Goal: Task Accomplishment & Management: Use online tool/utility

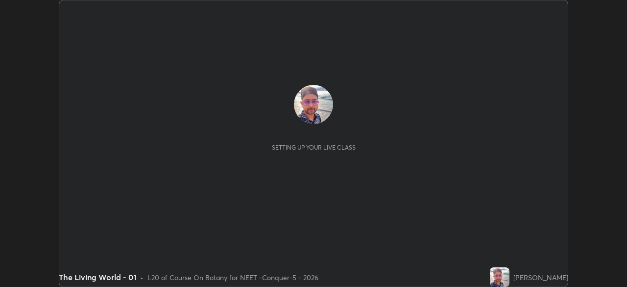
scroll to position [287, 627]
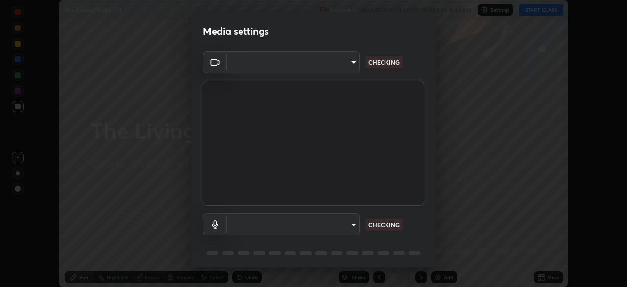
type input "1bc8c760721724c3bb23fa848bc882cb96d251e159a7e377002adb6141e657bd"
click at [339, 65] on body "Erase all The Living World - 01 Recording WAS SCHEDULED TO START AT 8:45 AM Set…" at bounding box center [313, 143] width 627 height 287
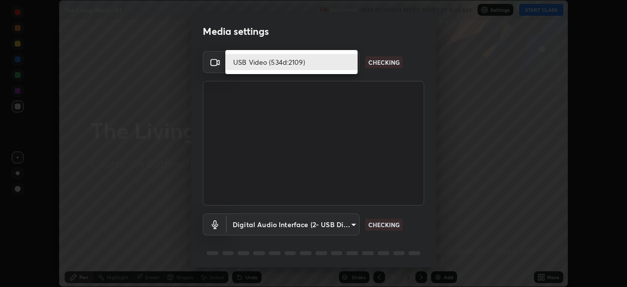
click at [328, 63] on li "USB Video (534d:2109)" at bounding box center [291, 62] width 132 height 16
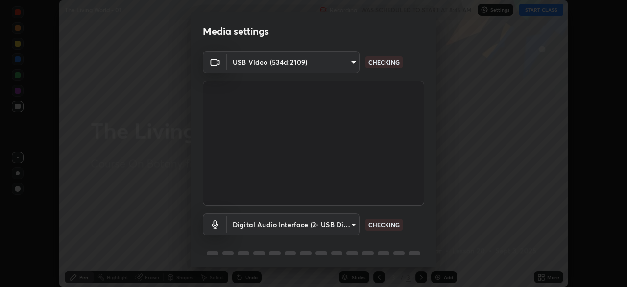
scroll to position [35, 0]
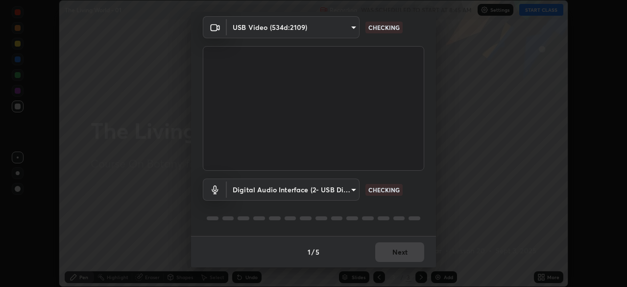
click at [323, 184] on body "Erase all The Living World - 01 Recording WAS SCHEDULED TO START AT 8:45 AM Set…" at bounding box center [313, 143] width 627 height 287
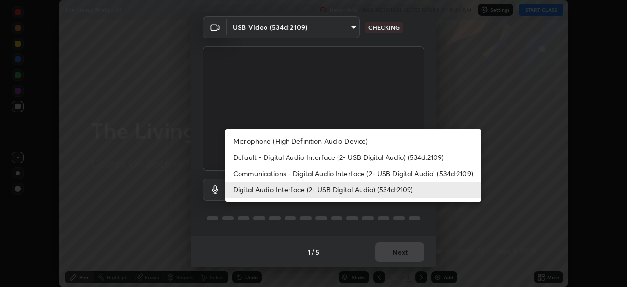
click at [305, 158] on li "Default - Digital Audio Interface (2- USB Digital Audio) (534d:2109)" at bounding box center [353, 157] width 256 height 16
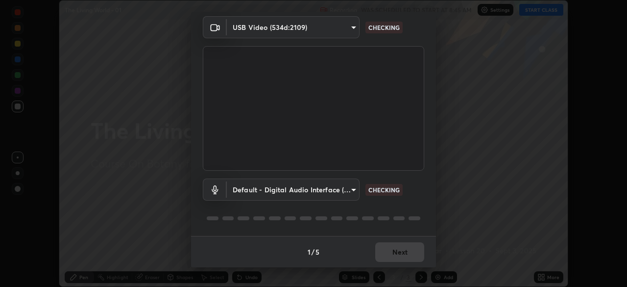
click at [309, 186] on body "Erase all The Living World - 01 Recording WAS SCHEDULED TO START AT 8:45 AM Set…" at bounding box center [313, 143] width 627 height 287
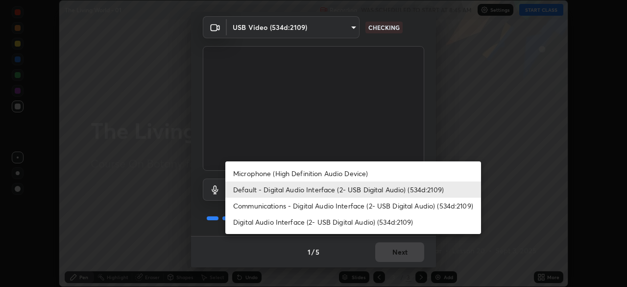
click at [326, 225] on li "Digital Audio Interface (2- USB Digital Audio) (534d:2109)" at bounding box center [353, 222] width 256 height 16
type input "1918f708b987fa0595dc9586349fa6393aff4c3e10ee40660038fb12667bac0b"
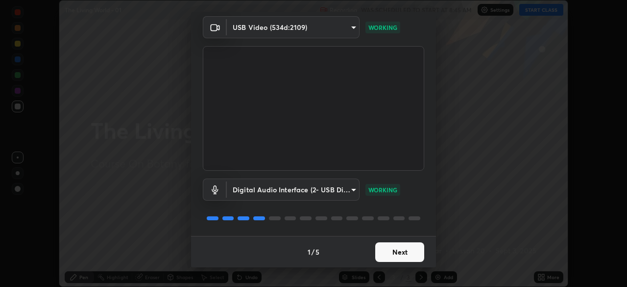
click at [404, 252] on button "Next" at bounding box center [399, 252] width 49 height 20
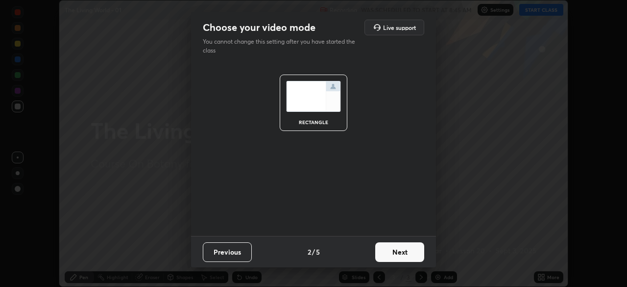
click at [408, 255] on button "Next" at bounding box center [399, 252] width 49 height 20
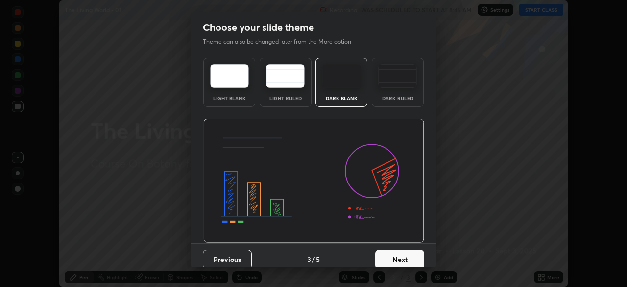
click at [411, 258] on button "Next" at bounding box center [399, 259] width 49 height 20
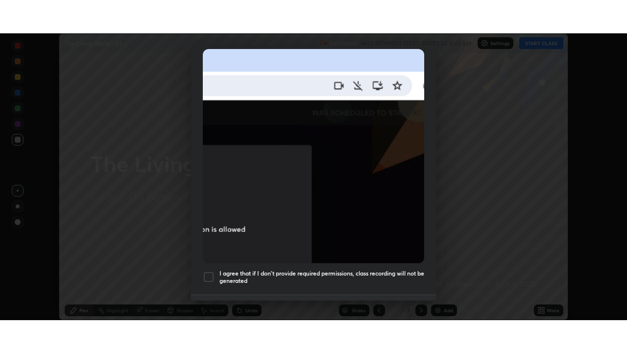
scroll to position [235, 0]
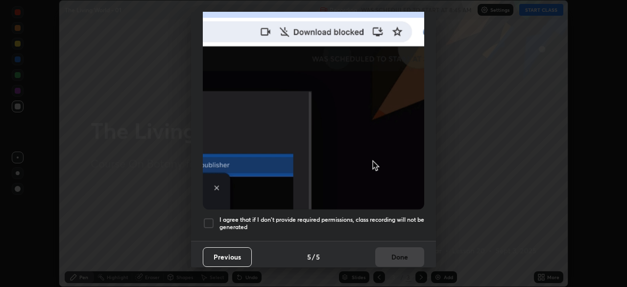
click at [212, 217] on div at bounding box center [209, 223] width 12 height 12
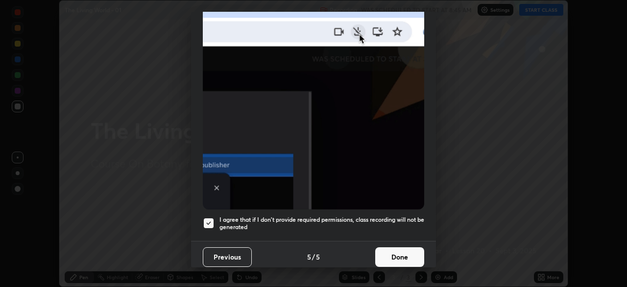
click at [397, 252] on button "Done" at bounding box center [399, 257] width 49 height 20
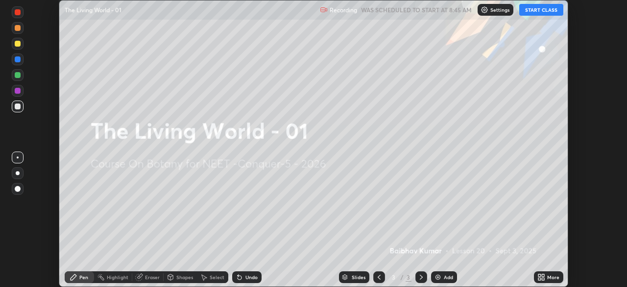
click at [553, 273] on div "More" at bounding box center [548, 277] width 29 height 12
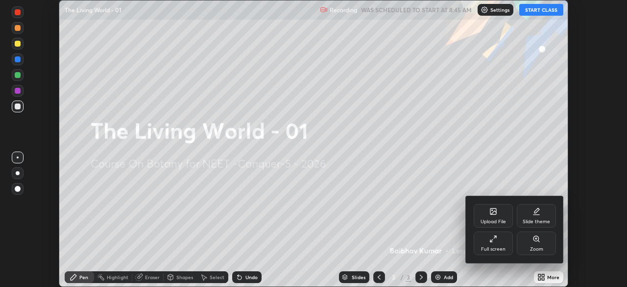
click at [497, 248] on div "Full screen" at bounding box center [493, 249] width 25 height 5
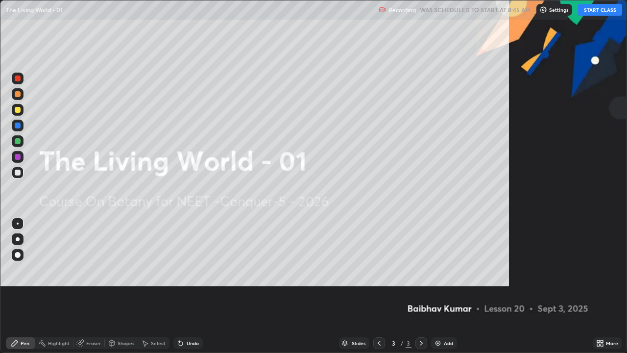
scroll to position [353, 627]
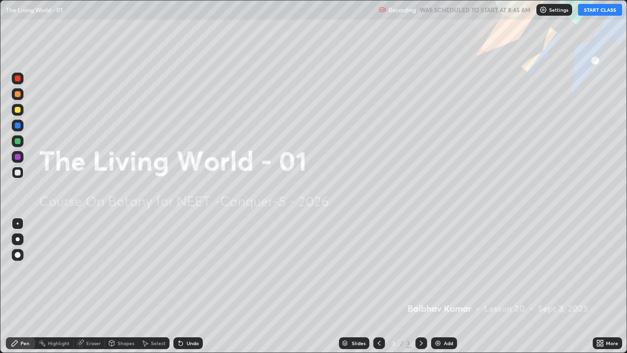
click at [596, 12] on button "START CLASS" at bounding box center [600, 10] width 44 height 12
click at [553, 12] on div "Settings" at bounding box center [559, 10] width 36 height 12
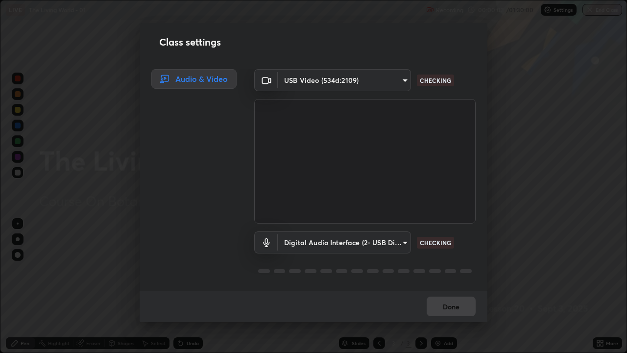
scroll to position [1, 0]
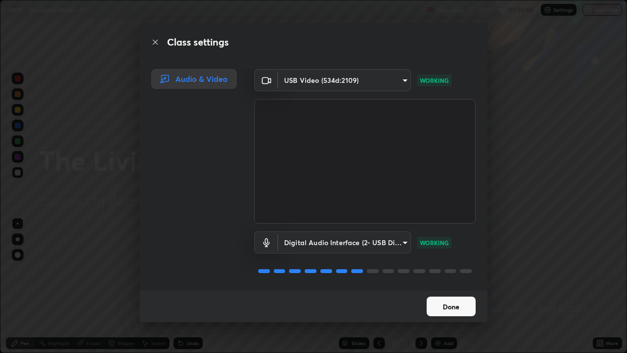
click at [448, 286] on button "Done" at bounding box center [451, 307] width 49 height 20
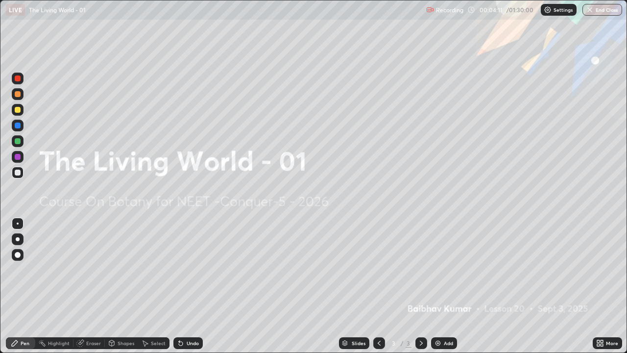
click at [442, 286] on div "Add" at bounding box center [444, 343] width 26 height 12
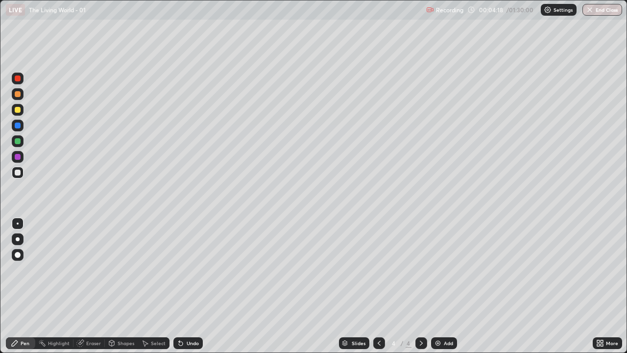
click at [20, 92] on div at bounding box center [18, 94] width 6 height 6
click at [18, 239] on div at bounding box center [18, 239] width 4 height 4
click at [18, 170] on div at bounding box center [18, 173] width 6 height 6
click at [68, 286] on div "Highlight" at bounding box center [59, 343] width 22 height 5
click at [91, 286] on div "Eraser" at bounding box center [93, 343] width 15 height 5
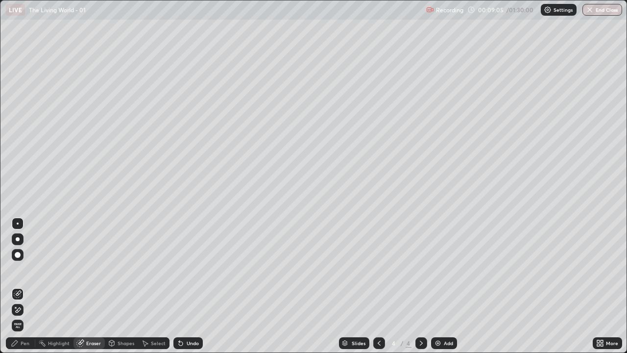
click at [19, 286] on icon at bounding box center [18, 309] width 5 height 5
click at [23, 286] on div "Pen" at bounding box center [25, 343] width 9 height 5
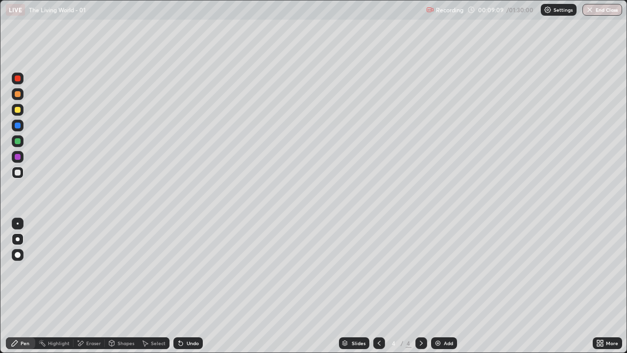
click at [27, 286] on div "Pen" at bounding box center [25, 343] width 9 height 5
click at [187, 286] on div "Undo" at bounding box center [193, 343] width 12 height 5
click at [379, 286] on icon at bounding box center [379, 343] width 8 height 8
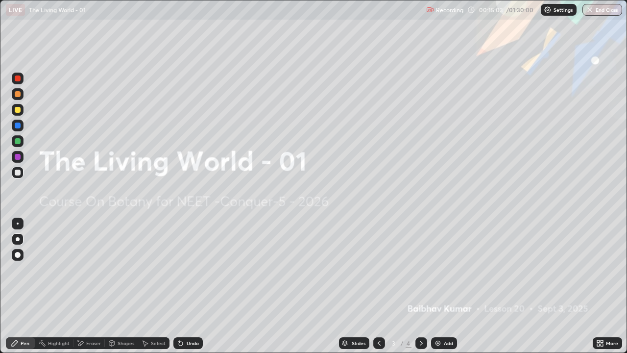
click at [444, 286] on div "Add" at bounding box center [448, 343] width 9 height 5
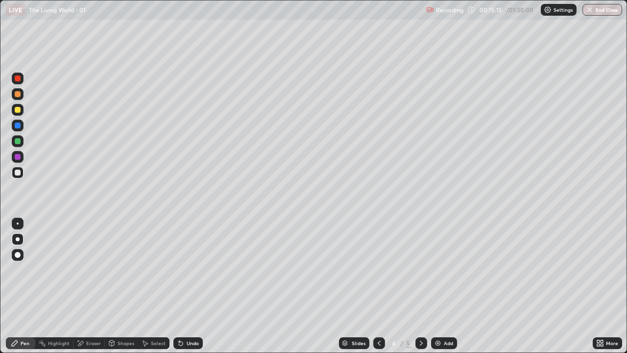
click at [16, 93] on div at bounding box center [18, 94] width 6 height 6
click at [18, 286] on div "Pen" at bounding box center [20, 343] width 29 height 12
click at [17, 91] on div at bounding box center [18, 94] width 6 height 6
click at [16, 108] on div at bounding box center [18, 110] width 6 height 6
click at [18, 238] on div at bounding box center [18, 239] width 4 height 4
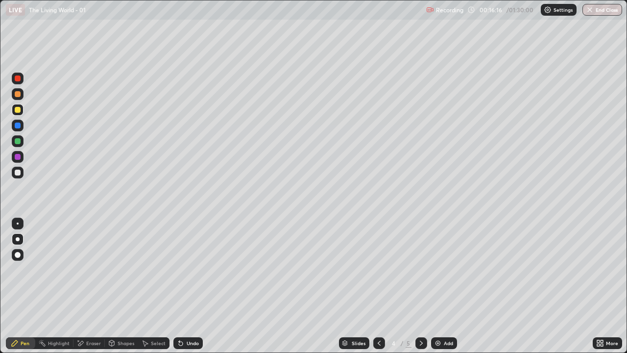
click at [15, 121] on div at bounding box center [18, 126] width 12 height 12
click at [19, 172] on div at bounding box center [18, 173] width 6 height 6
click at [16, 107] on div at bounding box center [18, 110] width 6 height 6
click at [21, 172] on div at bounding box center [18, 173] width 12 height 12
click at [19, 156] on div at bounding box center [18, 157] width 6 height 6
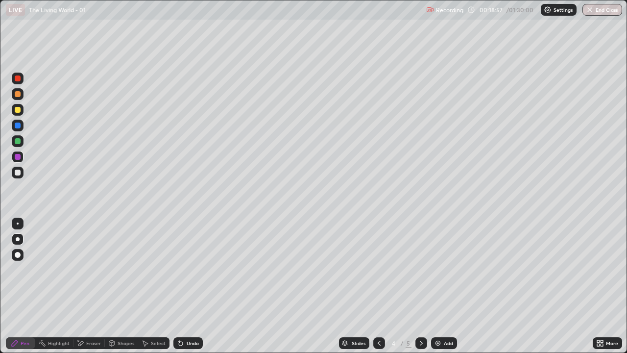
click at [19, 286] on div "Pen" at bounding box center [20, 343] width 29 height 12
click at [23, 286] on div "Pen" at bounding box center [25, 343] width 9 height 5
click at [18, 286] on icon at bounding box center [15, 343] width 8 height 8
click at [18, 239] on div at bounding box center [18, 239] width 4 height 4
click at [20, 235] on div at bounding box center [18, 239] width 12 height 12
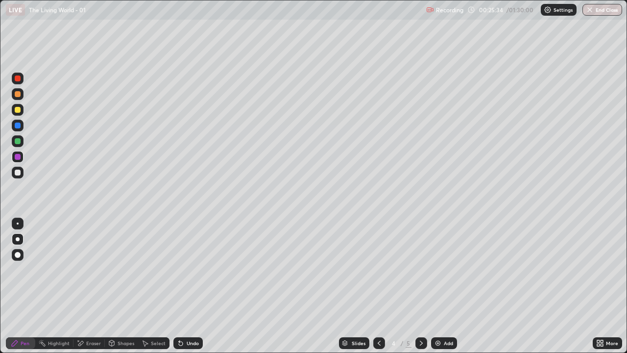
click at [377, 286] on icon at bounding box center [379, 343] width 8 height 8
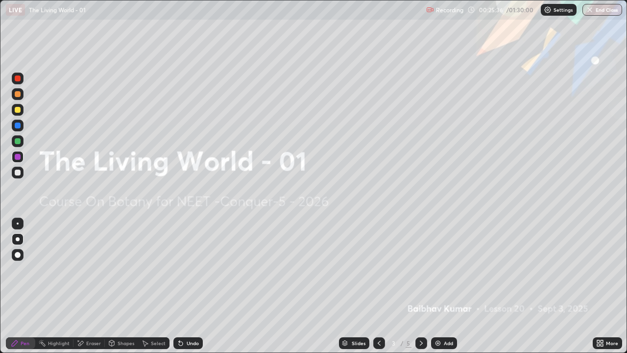
click at [22, 286] on div "Pen" at bounding box center [25, 343] width 9 height 5
click at [18, 239] on div at bounding box center [18, 239] width 4 height 4
click at [17, 286] on icon at bounding box center [15, 343] width 8 height 8
click at [17, 239] on div at bounding box center [18, 239] width 4 height 4
click at [598, 286] on icon at bounding box center [598, 341] width 2 height 2
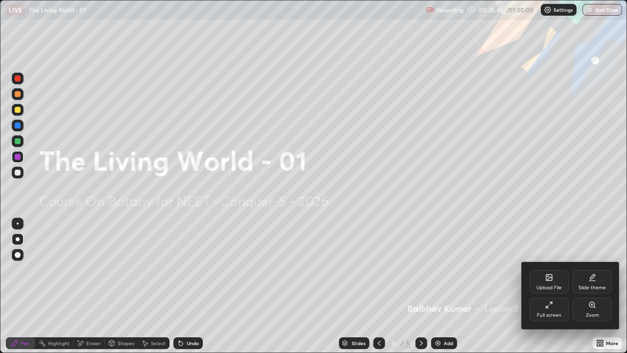
click at [551, 278] on icon at bounding box center [549, 278] width 5 height 3
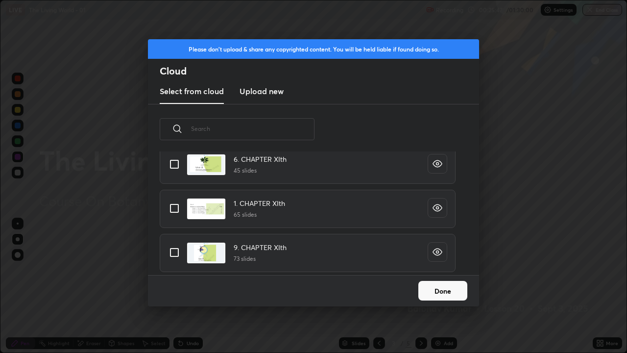
scroll to position [0, 0]
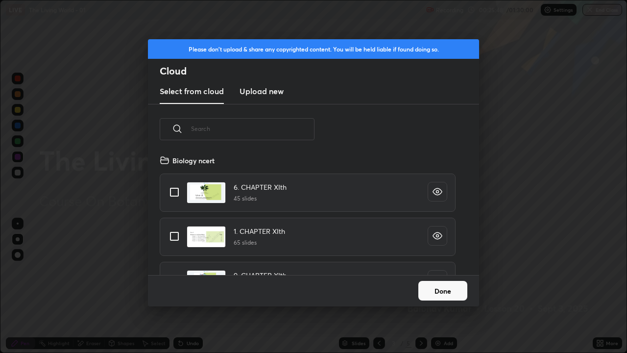
click at [245, 127] on input "text" at bounding box center [253, 129] width 124 height 42
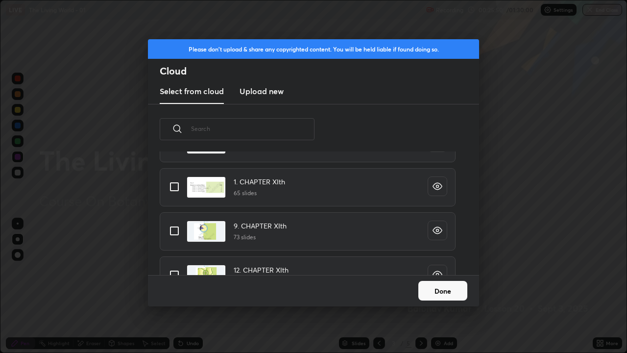
scroll to position [75, 0]
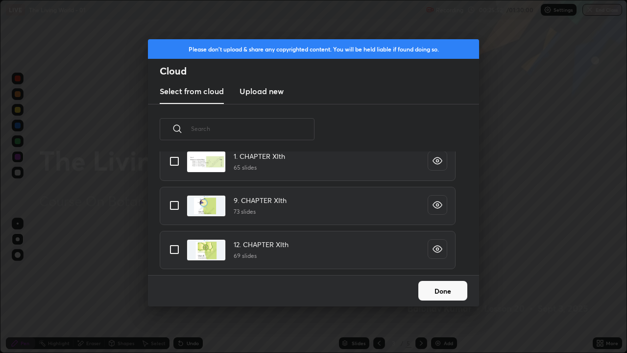
click at [174, 160] on input "grid" at bounding box center [174, 161] width 21 height 21
checkbox input "true"
click at [441, 286] on button "Done" at bounding box center [443, 291] width 49 height 20
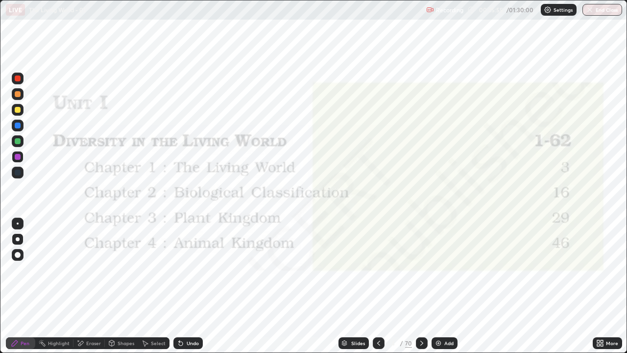
click at [345, 286] on icon at bounding box center [344, 344] width 5 height 1
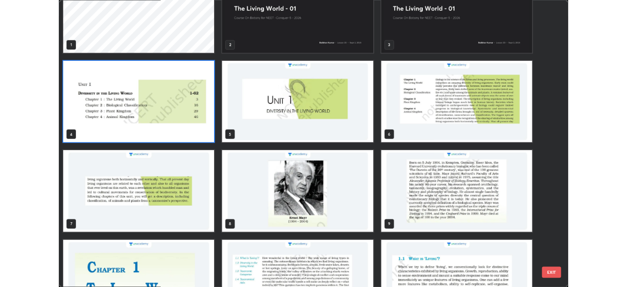
scroll to position [68, 0]
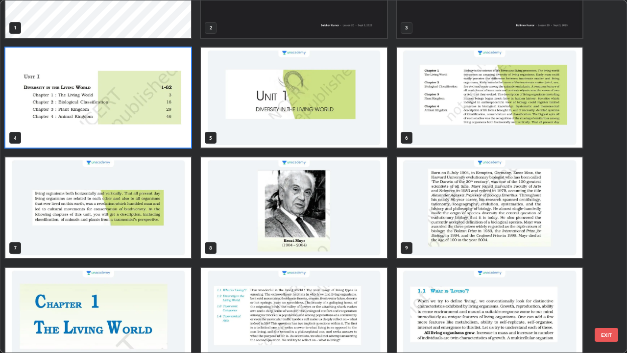
click at [431, 207] on img "grid" at bounding box center [490, 207] width 186 height 100
click at [433, 208] on img "grid" at bounding box center [490, 207] width 186 height 100
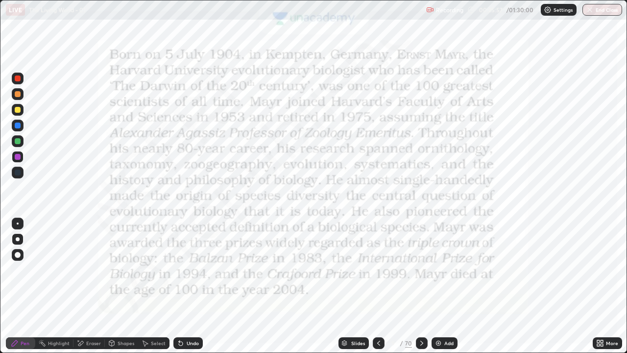
click at [434, 209] on img "grid" at bounding box center [490, 207] width 186 height 100
click at [374, 286] on div at bounding box center [379, 343] width 12 height 12
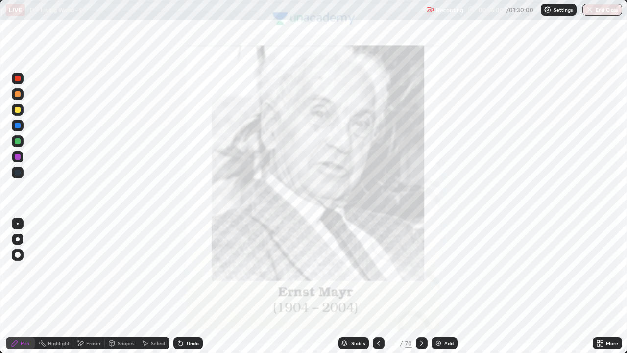
click at [18, 241] on div at bounding box center [18, 239] width 4 height 4
click at [17, 80] on div at bounding box center [18, 78] width 6 height 6
click at [15, 76] on div at bounding box center [18, 78] width 6 height 6
click at [17, 286] on div "Pen" at bounding box center [20, 343] width 29 height 12
click at [20, 286] on div "Pen" at bounding box center [20, 343] width 29 height 12
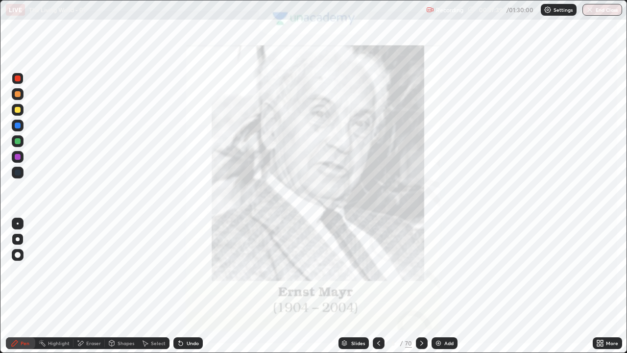
click at [121, 286] on div "Shapes" at bounding box center [121, 343] width 33 height 12
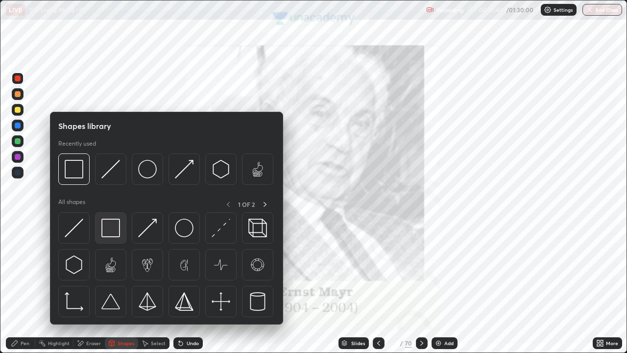
click at [112, 226] on img at bounding box center [110, 228] width 19 height 19
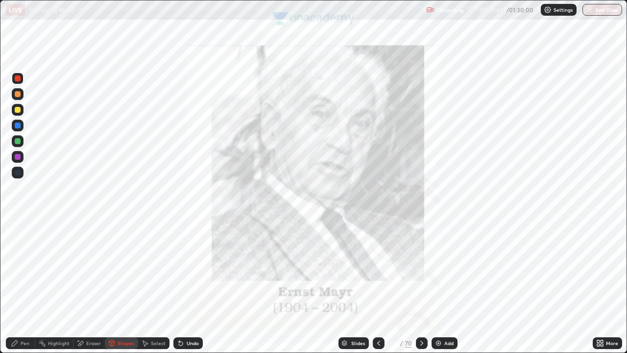
click at [20, 77] on div at bounding box center [18, 78] width 6 height 6
click at [418, 286] on icon at bounding box center [422, 343] width 8 height 8
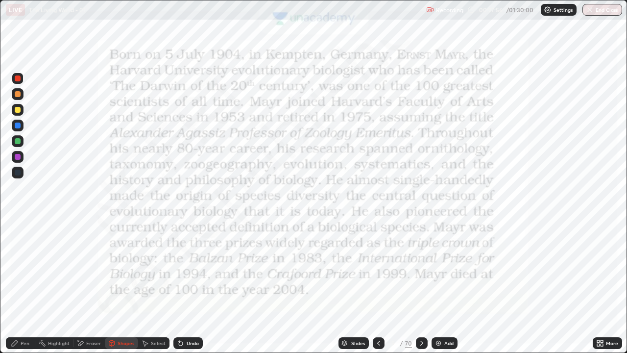
click at [593, 286] on div "More" at bounding box center [607, 343] width 29 height 20
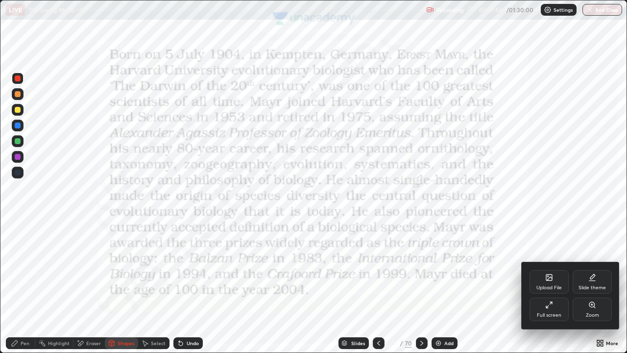
click at [559, 286] on div "Full screen" at bounding box center [549, 310] width 39 height 24
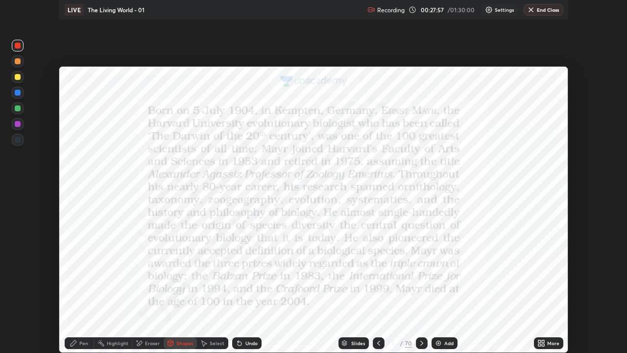
scroll to position [48726, 48385]
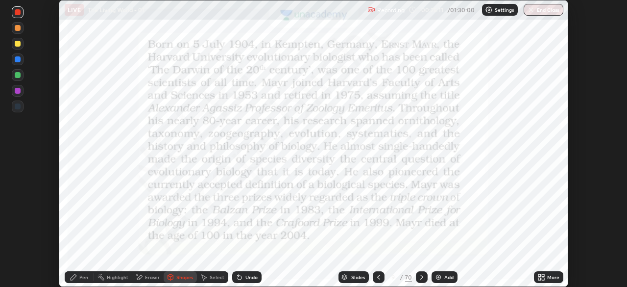
click at [539, 275] on icon at bounding box center [540, 275] width 2 height 2
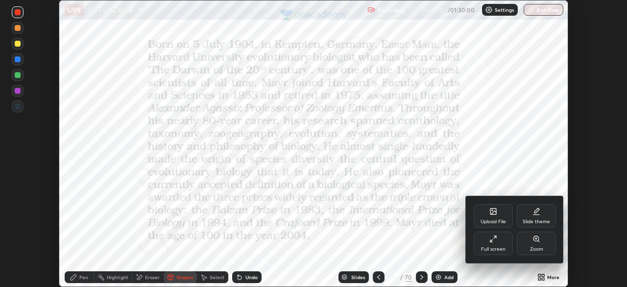
click at [490, 243] on div "Full screen" at bounding box center [493, 243] width 39 height 24
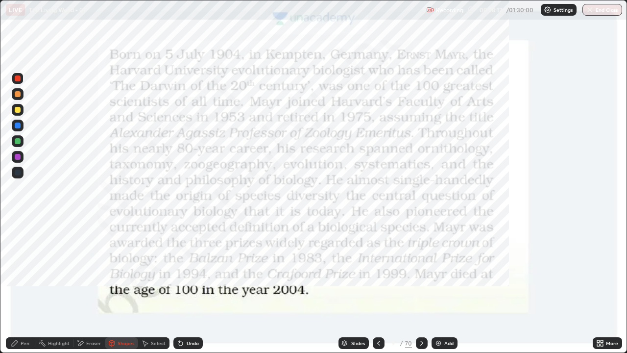
scroll to position [353, 627]
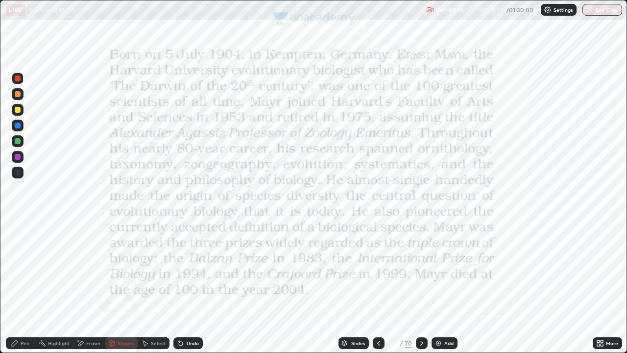
click at [115, 286] on icon at bounding box center [112, 343] width 8 height 8
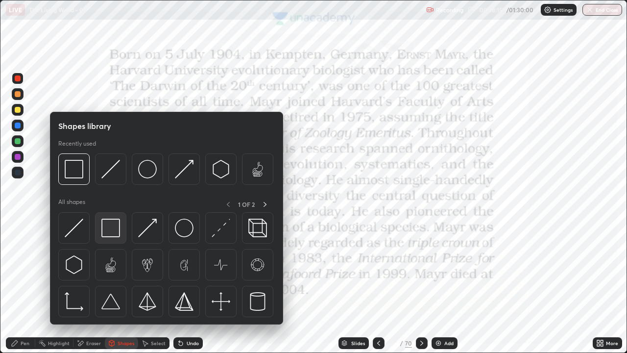
click at [112, 222] on img at bounding box center [110, 228] width 19 height 19
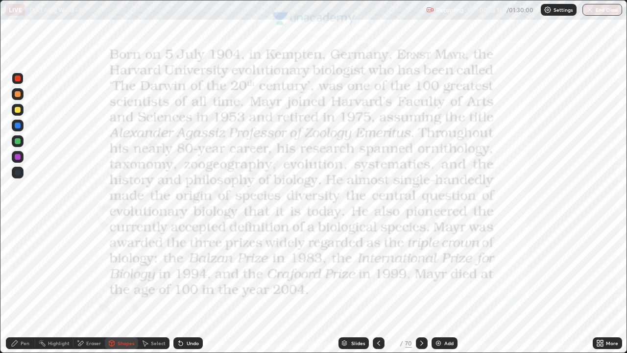
click at [17, 78] on div at bounding box center [18, 78] width 6 height 6
click at [20, 173] on div at bounding box center [18, 173] width 6 height 6
click at [191, 286] on div "Undo" at bounding box center [193, 343] width 12 height 5
click at [187, 286] on div "Undo" at bounding box center [193, 343] width 12 height 5
click at [25, 286] on div "Pen" at bounding box center [20, 343] width 29 height 12
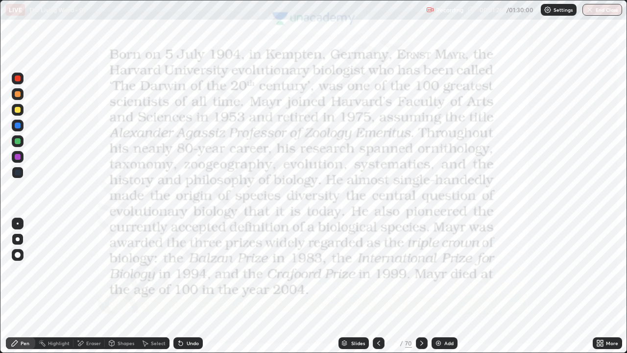
click at [190, 286] on div "Undo" at bounding box center [193, 343] width 12 height 5
click at [127, 286] on div "Shapes" at bounding box center [126, 343] width 17 height 5
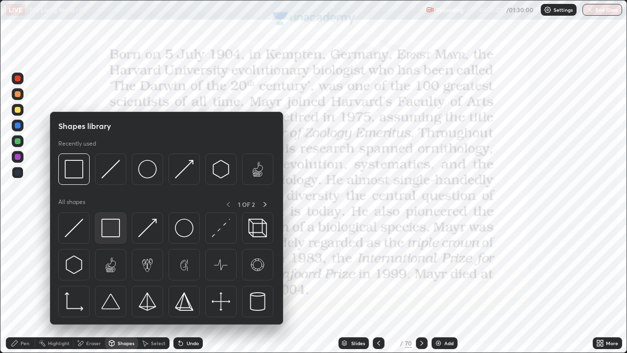
click at [114, 228] on img at bounding box center [110, 228] width 19 height 19
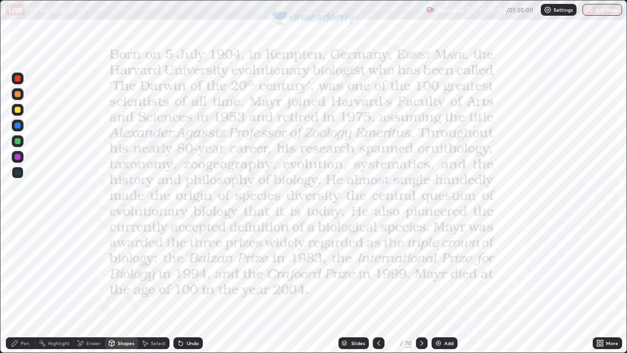
click at [16, 74] on div at bounding box center [18, 79] width 12 height 12
click at [25, 286] on div "Pen" at bounding box center [25, 343] width 9 height 5
click at [21, 173] on div at bounding box center [18, 173] width 12 height 12
click at [187, 286] on div "Undo" at bounding box center [188, 343] width 29 height 12
click at [21, 171] on div at bounding box center [18, 173] width 12 height 12
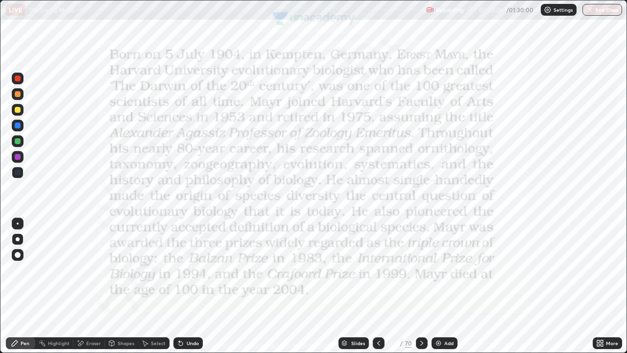
click at [17, 75] on div at bounding box center [18, 78] width 6 height 6
click at [23, 286] on div "Pen" at bounding box center [20, 343] width 29 height 12
click at [17, 154] on div at bounding box center [18, 157] width 6 height 6
click at [122, 286] on div "Shapes" at bounding box center [126, 343] width 17 height 5
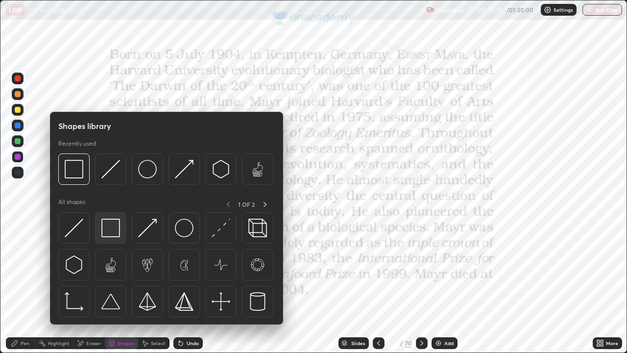
click at [110, 229] on img at bounding box center [110, 228] width 19 height 19
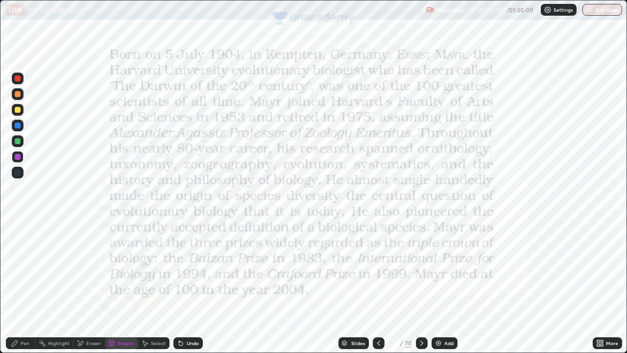
click at [18, 123] on div at bounding box center [18, 126] width 6 height 6
click at [21, 286] on div "Pen" at bounding box center [25, 343] width 9 height 5
click at [17, 155] on div at bounding box center [18, 157] width 6 height 6
click at [120, 286] on div "Shapes" at bounding box center [126, 343] width 17 height 5
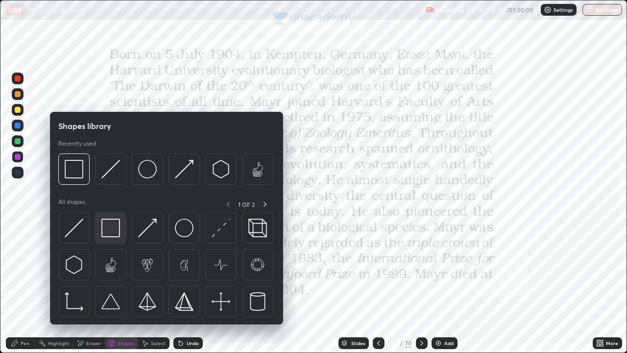
click at [110, 229] on img at bounding box center [110, 228] width 19 height 19
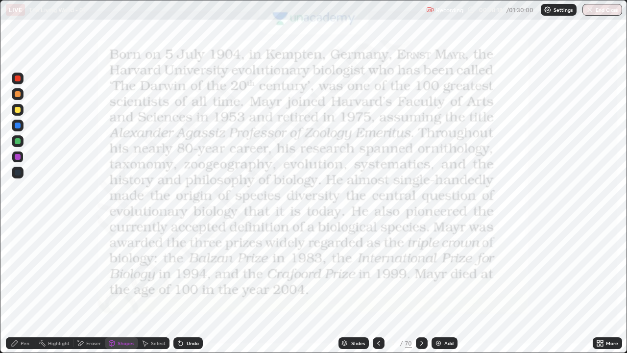
click at [18, 78] on div at bounding box center [18, 78] width 6 height 6
click at [18, 286] on icon at bounding box center [15, 343] width 6 height 6
click at [18, 239] on div at bounding box center [18, 239] width 4 height 4
click at [19, 170] on div at bounding box center [18, 173] width 6 height 6
click at [18, 286] on icon at bounding box center [15, 343] width 8 height 8
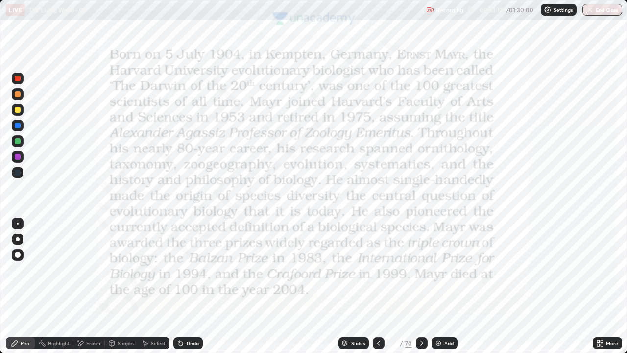
click at [21, 286] on div "Pen" at bounding box center [25, 343] width 9 height 5
click at [17, 235] on div at bounding box center [18, 239] width 12 height 12
click at [378, 286] on icon at bounding box center [379, 343] width 8 height 8
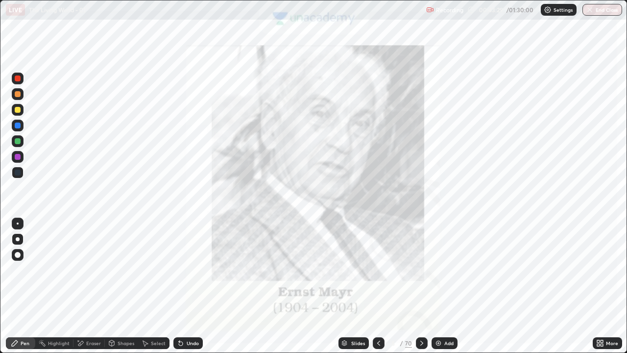
click at [378, 286] on icon at bounding box center [379, 343] width 8 height 8
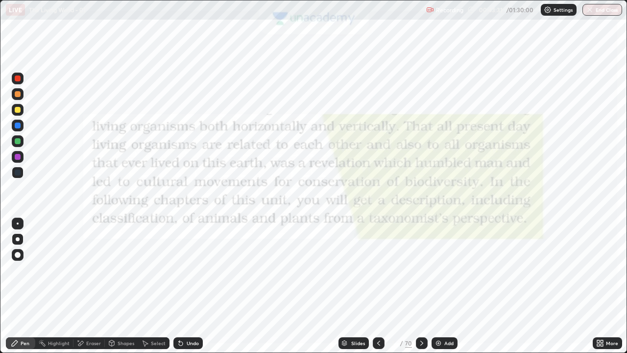
click at [378, 286] on icon at bounding box center [379, 343] width 8 height 8
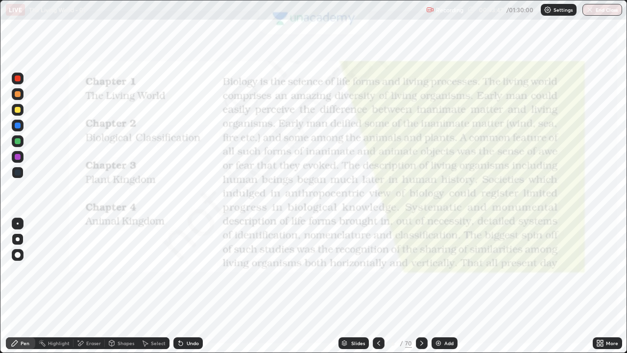
click at [121, 286] on div "Shapes" at bounding box center [126, 343] width 17 height 5
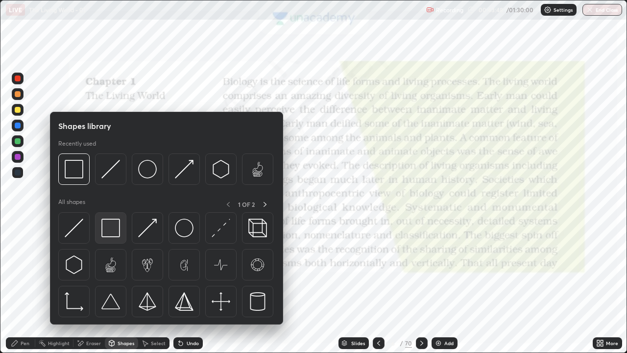
click at [113, 229] on img at bounding box center [110, 228] width 19 height 19
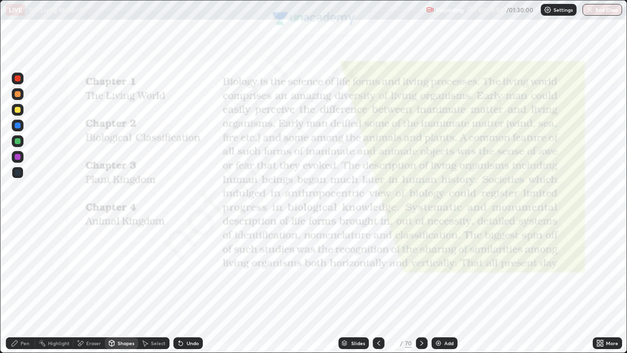
click at [380, 286] on icon at bounding box center [379, 343] width 8 height 8
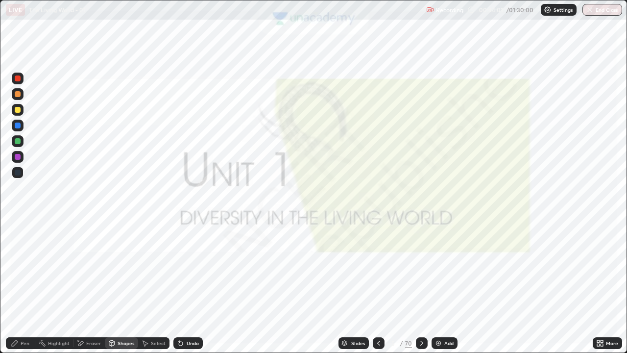
click at [601, 286] on icon at bounding box center [602, 341] width 2 height 2
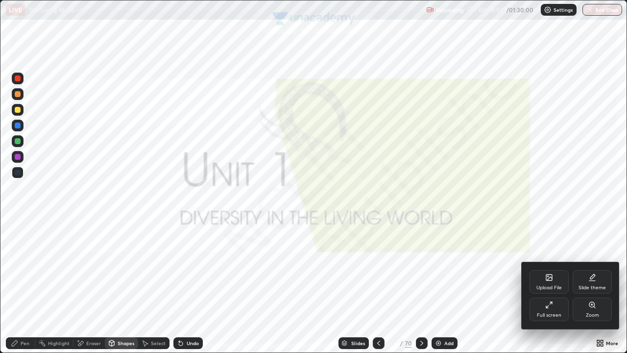
click at [559, 277] on div "Upload File" at bounding box center [549, 282] width 39 height 24
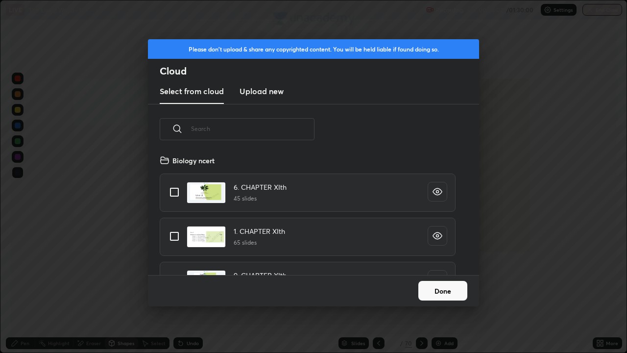
scroll to position [121, 315]
click at [241, 126] on input "text" at bounding box center [253, 129] width 124 height 42
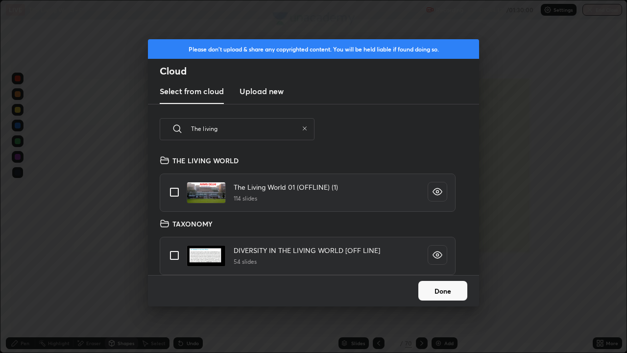
scroll to position [66, 0]
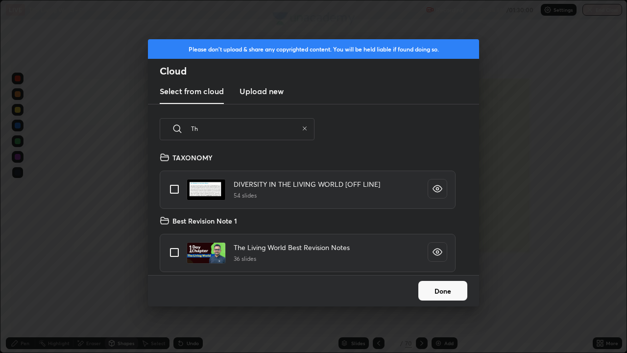
type input "T"
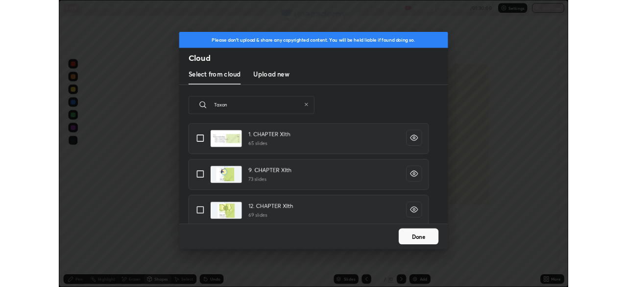
scroll to position [47, 0]
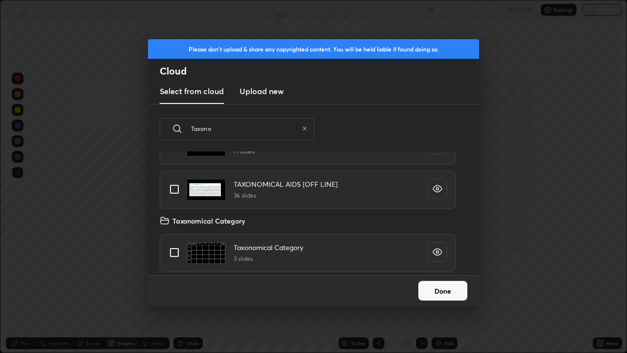
type input "Taxono"
click at [177, 252] on input "grid" at bounding box center [174, 252] width 21 height 21
checkbox input "true"
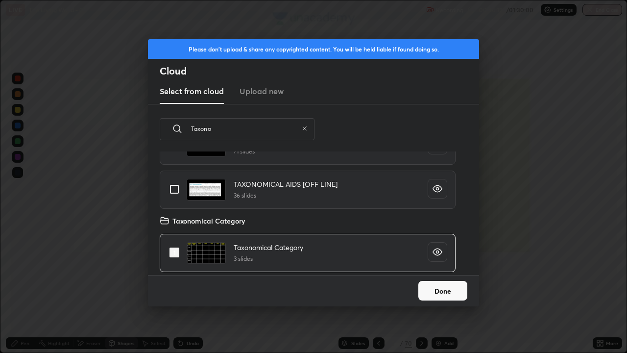
click at [455, 286] on button "Done" at bounding box center [443, 291] width 49 height 20
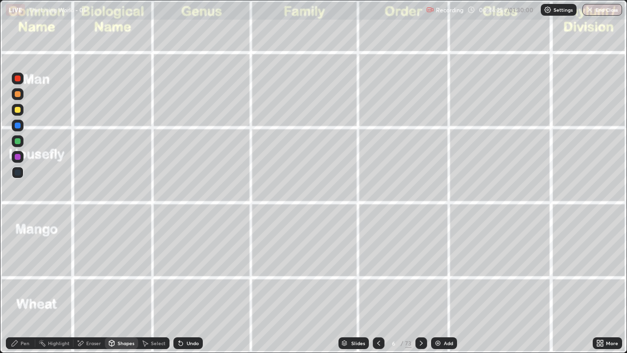
click at [17, 78] on div at bounding box center [18, 78] width 6 height 6
click at [16, 286] on icon at bounding box center [15, 343] width 6 height 6
click at [420, 286] on icon at bounding box center [422, 343] width 8 height 8
click at [422, 286] on div at bounding box center [422, 343] width 12 height 12
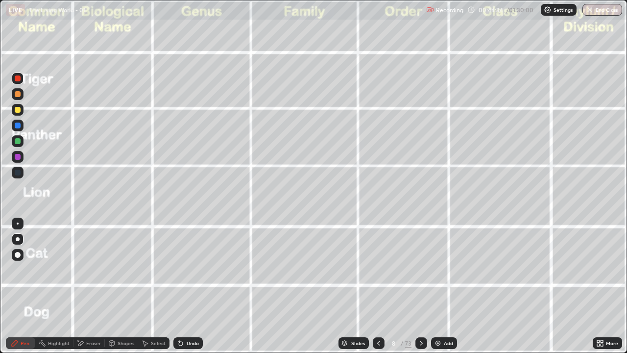
click at [421, 286] on icon at bounding box center [422, 343] width 8 height 8
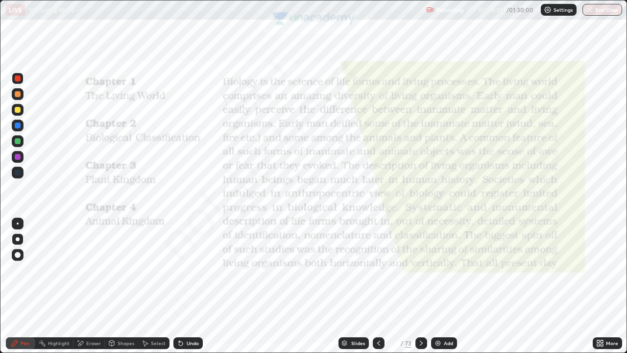
click at [378, 286] on icon at bounding box center [379, 343] width 8 height 8
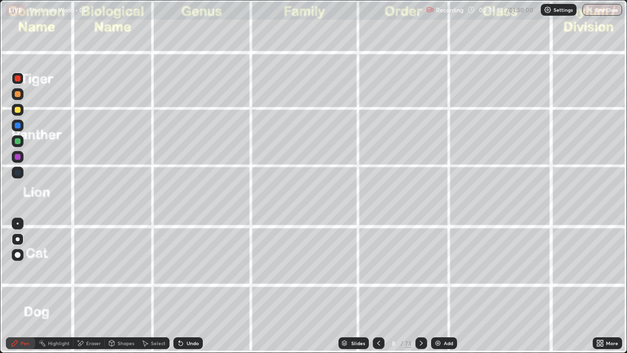
click at [378, 286] on icon at bounding box center [379, 343] width 8 height 8
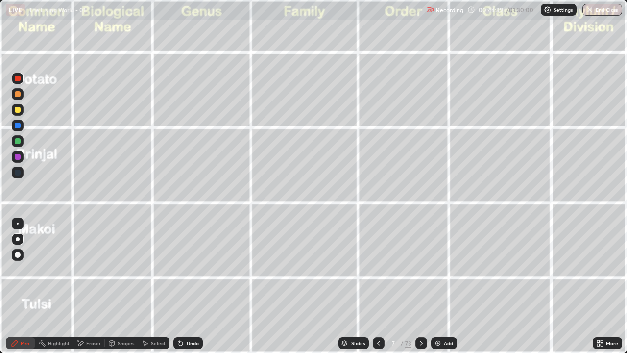
click at [380, 286] on icon at bounding box center [379, 343] width 8 height 8
click at [418, 286] on icon at bounding box center [422, 343] width 8 height 8
click at [421, 286] on icon at bounding box center [422, 343] width 8 height 8
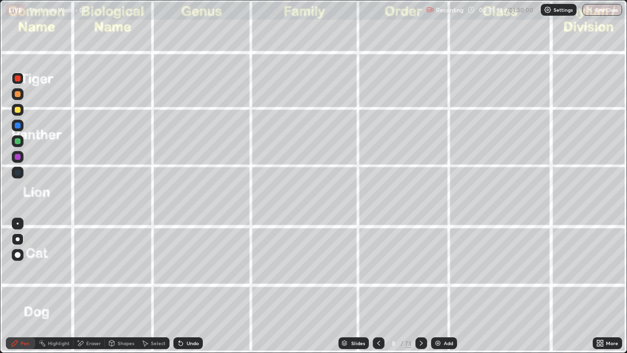
click at [16, 111] on div at bounding box center [18, 110] width 6 height 6
click at [378, 286] on icon at bounding box center [379, 343] width 8 height 8
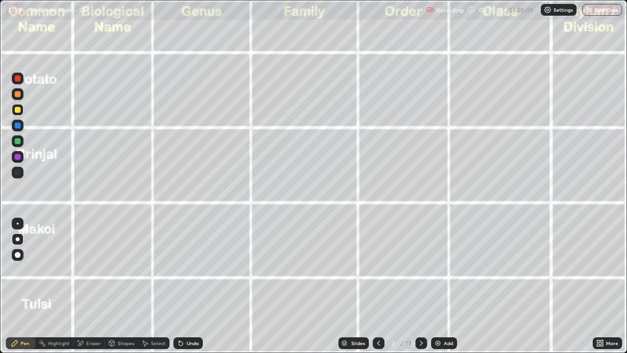
click at [378, 286] on icon at bounding box center [379, 343] width 8 height 8
click at [18, 95] on div at bounding box center [18, 94] width 6 height 6
click at [186, 286] on div "Undo" at bounding box center [188, 343] width 29 height 12
click at [16, 80] on div at bounding box center [18, 78] width 6 height 6
click at [17, 239] on div at bounding box center [18, 239] width 4 height 4
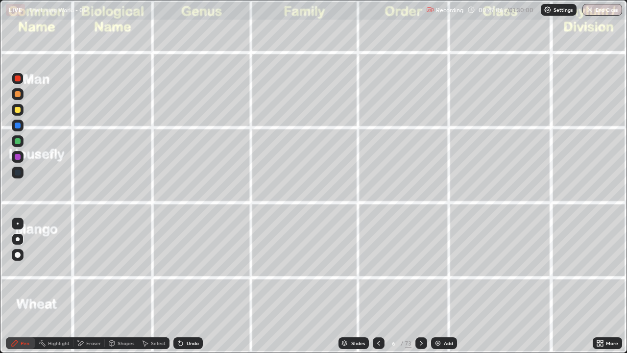
click at [17, 114] on div at bounding box center [18, 110] width 12 height 12
click at [21, 286] on div "Pen" at bounding box center [20, 343] width 29 height 12
click at [18, 82] on div at bounding box center [18, 79] width 12 height 12
click at [193, 286] on div "Undo" at bounding box center [193, 343] width 12 height 5
click at [185, 286] on div "Undo" at bounding box center [188, 343] width 29 height 12
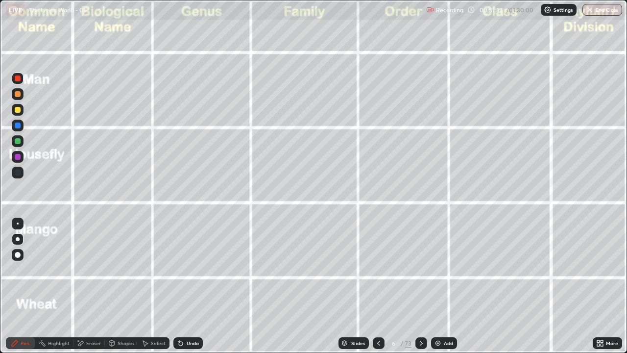
click at [422, 286] on div at bounding box center [422, 343] width 12 height 12
click at [17, 111] on div at bounding box center [18, 110] width 6 height 6
click at [18, 79] on div at bounding box center [18, 78] width 6 height 6
click at [17, 110] on div at bounding box center [18, 110] width 6 height 6
click at [13, 93] on div at bounding box center [18, 94] width 12 height 12
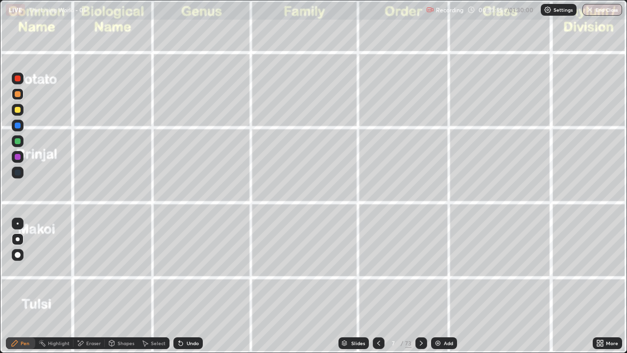
click at [20, 78] on div at bounding box center [18, 78] width 6 height 6
click at [417, 286] on div at bounding box center [422, 343] width 12 height 20
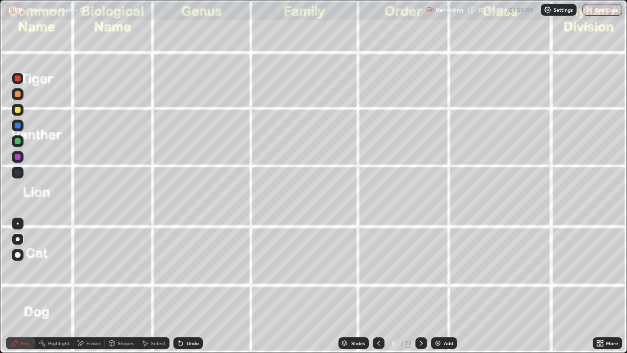
click at [18, 142] on div at bounding box center [18, 141] width 6 height 6
click at [187, 286] on div "Undo" at bounding box center [193, 343] width 12 height 5
click at [185, 286] on div "Undo" at bounding box center [188, 343] width 29 height 12
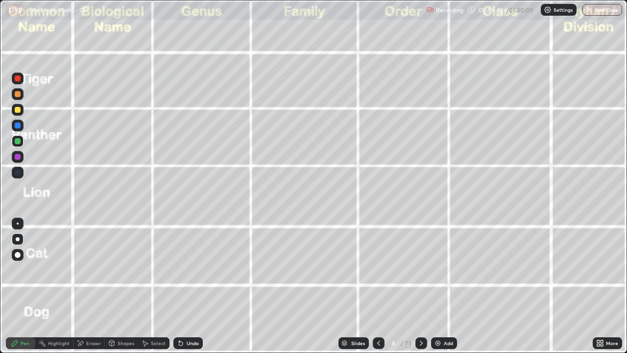
click at [187, 286] on div "Undo" at bounding box center [193, 343] width 12 height 5
click at [18, 109] on div at bounding box center [18, 110] width 6 height 6
click at [378, 286] on icon at bounding box center [379, 343] width 8 height 8
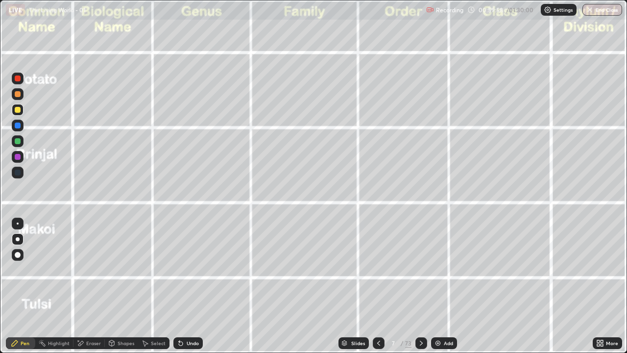
click at [378, 286] on icon at bounding box center [379, 343] width 8 height 8
click at [66, 286] on div "Highlight" at bounding box center [59, 343] width 22 height 5
click at [59, 286] on div "Highlight" at bounding box center [59, 343] width 22 height 5
click at [18, 141] on div at bounding box center [18, 141] width 6 height 6
click at [19, 286] on icon at bounding box center [17, 309] width 5 height 5
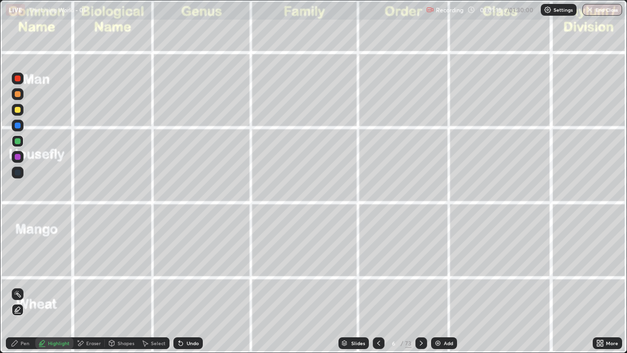
click at [21, 286] on div "Pen" at bounding box center [25, 343] width 9 height 5
click at [18, 239] on div at bounding box center [18, 239] width 4 height 4
click at [598, 286] on icon at bounding box center [598, 341] width 2 height 2
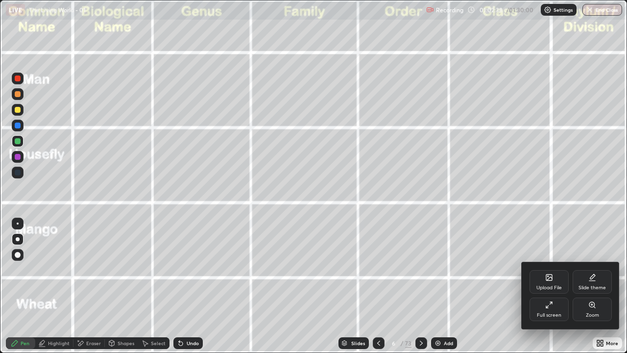
click at [551, 286] on icon at bounding box center [550, 305] width 8 height 8
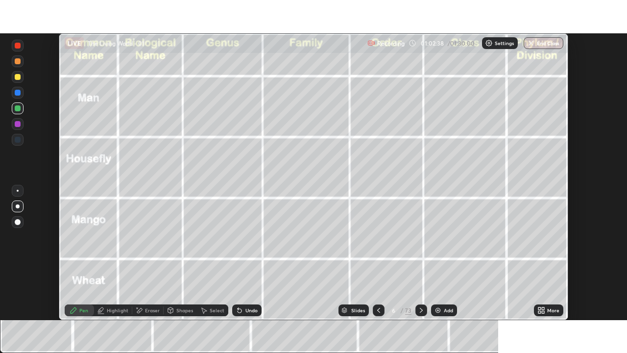
scroll to position [48726, 48385]
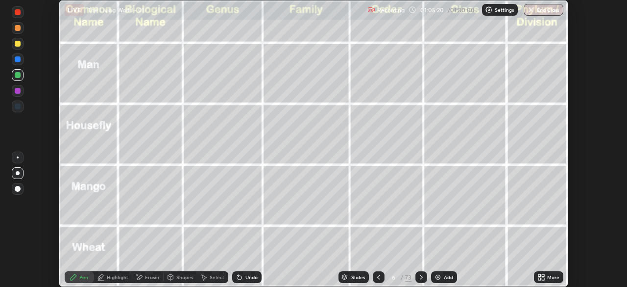
click at [539, 275] on icon at bounding box center [540, 275] width 2 height 2
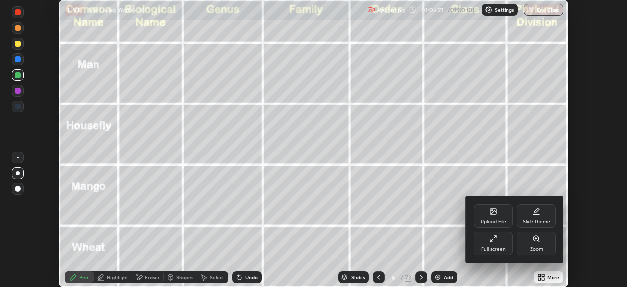
click at [505, 244] on div "Full screen" at bounding box center [493, 243] width 39 height 24
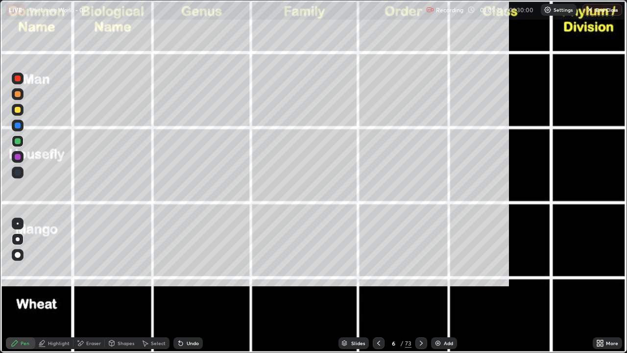
scroll to position [353, 627]
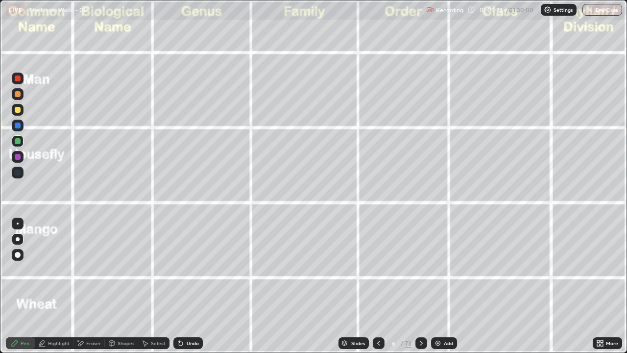
click at [601, 9] on button "End Class" at bounding box center [603, 10] width 40 height 12
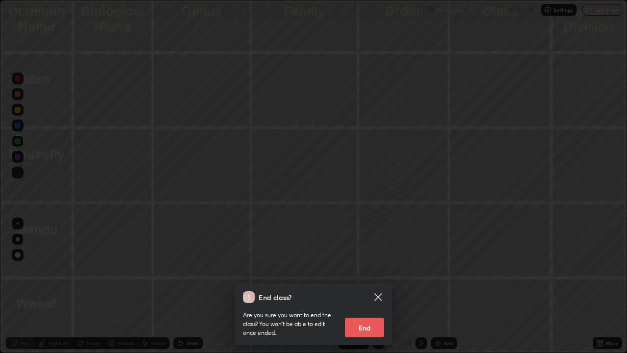
click at [366, 286] on button "End" at bounding box center [364, 328] width 39 height 20
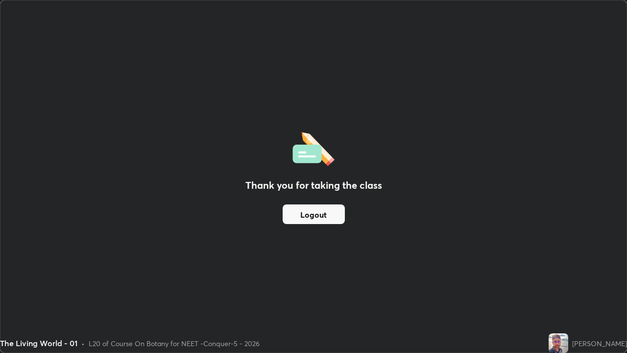
click at [320, 215] on button "Logout" at bounding box center [314, 214] width 62 height 20
